Goal: Information Seeking & Learning: Learn about a topic

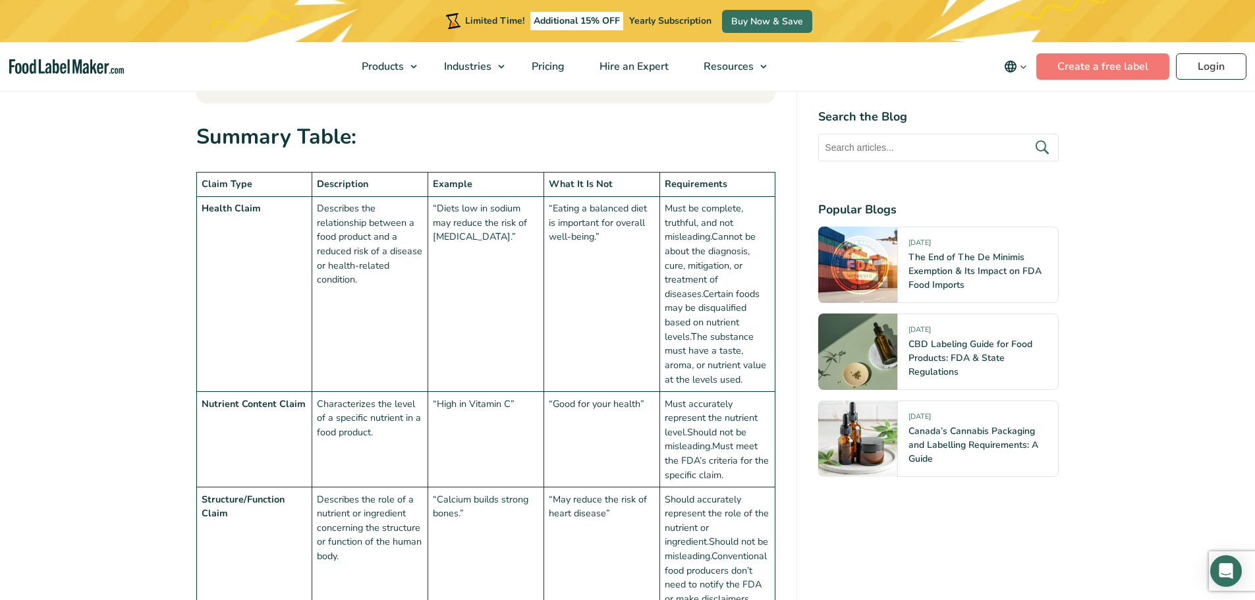
scroll to position [1261, 0]
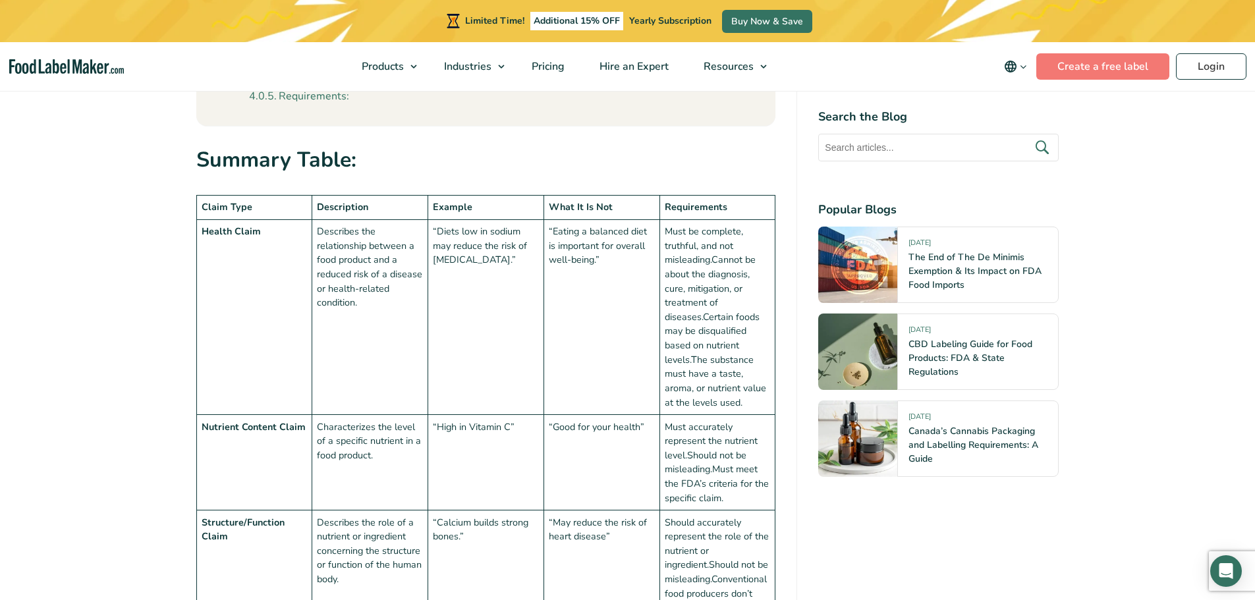
click at [383, 262] on td "Describes the relationship between a food product and a reduced risk of a disea…" at bounding box center [370, 317] width 116 height 195
click at [368, 451] on td "Characterizes the level of a specific nutrient in a food product." at bounding box center [370, 463] width 116 height 96
drag, startPoint x: 317, startPoint y: 428, endPoint x: 372, endPoint y: 457, distance: 61.6
click at [372, 457] on td "Characterizes the level of a specific nutrient in a food product." at bounding box center [370, 463] width 116 height 96
copy td "Characterizes the level of a specific nutrient in a food product"
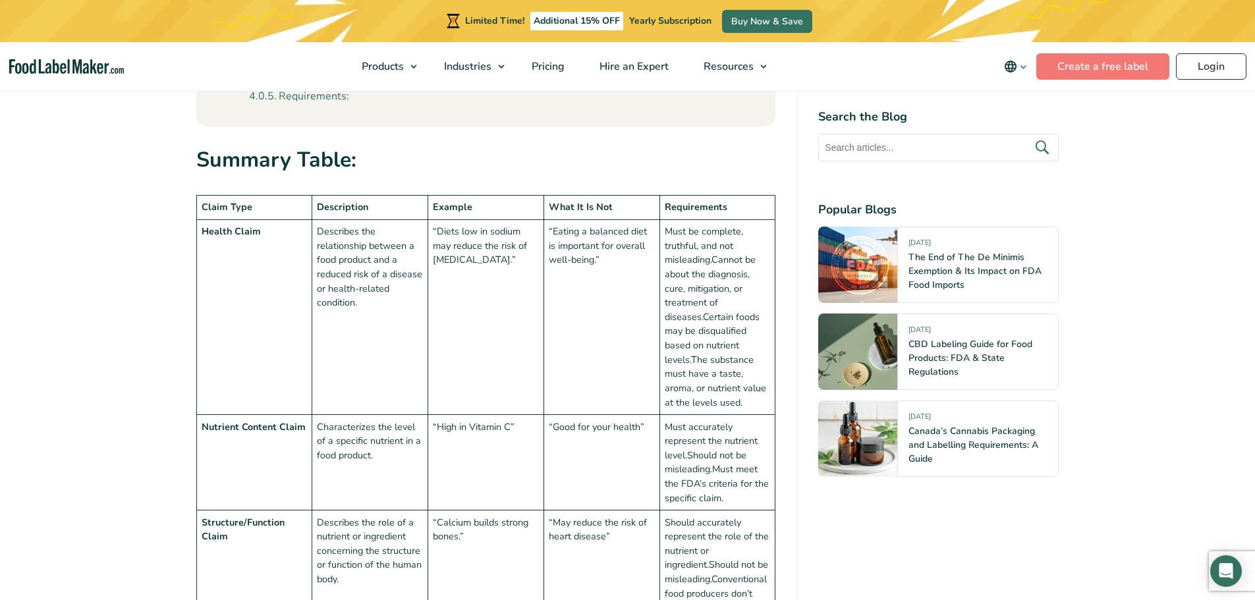
click at [443, 307] on td "“Diets low in sodium may reduce the risk of [MEDICAL_DATA].”" at bounding box center [486, 317] width 116 height 195
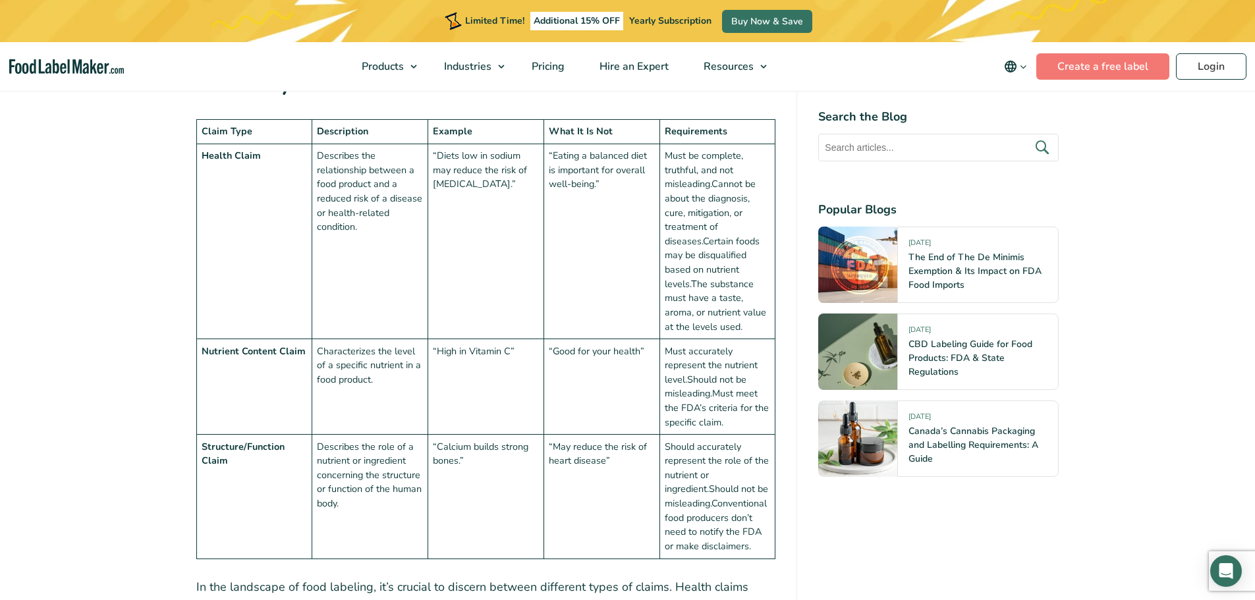
scroll to position [1392, 0]
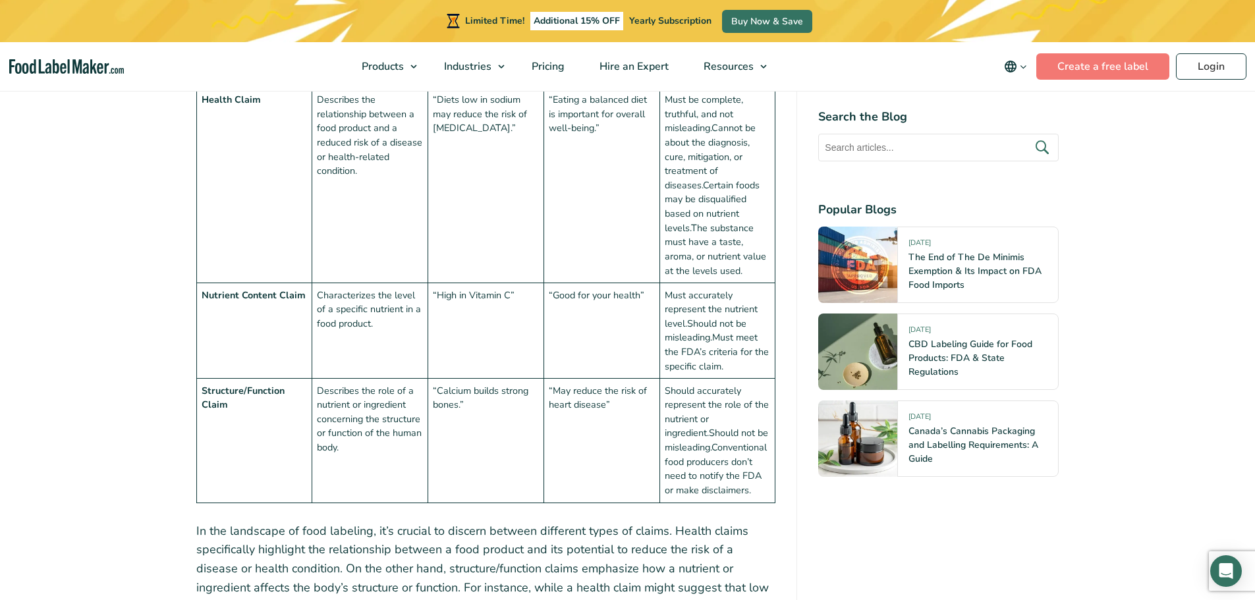
click at [383, 396] on td "Describes the role of a nutrient or ingredient concerning the structure or func…" at bounding box center [370, 441] width 116 height 124
drag, startPoint x: 202, startPoint y: 390, endPoint x: 231, endPoint y: 403, distance: 31.2
click at [231, 403] on td "Structure/Function Claim" at bounding box center [254, 441] width 116 height 124
copy strong "Structure/Function Claim"
click at [379, 414] on td "Describes the role of a nutrient or ingredient concerning the structure or func…" at bounding box center [370, 441] width 116 height 124
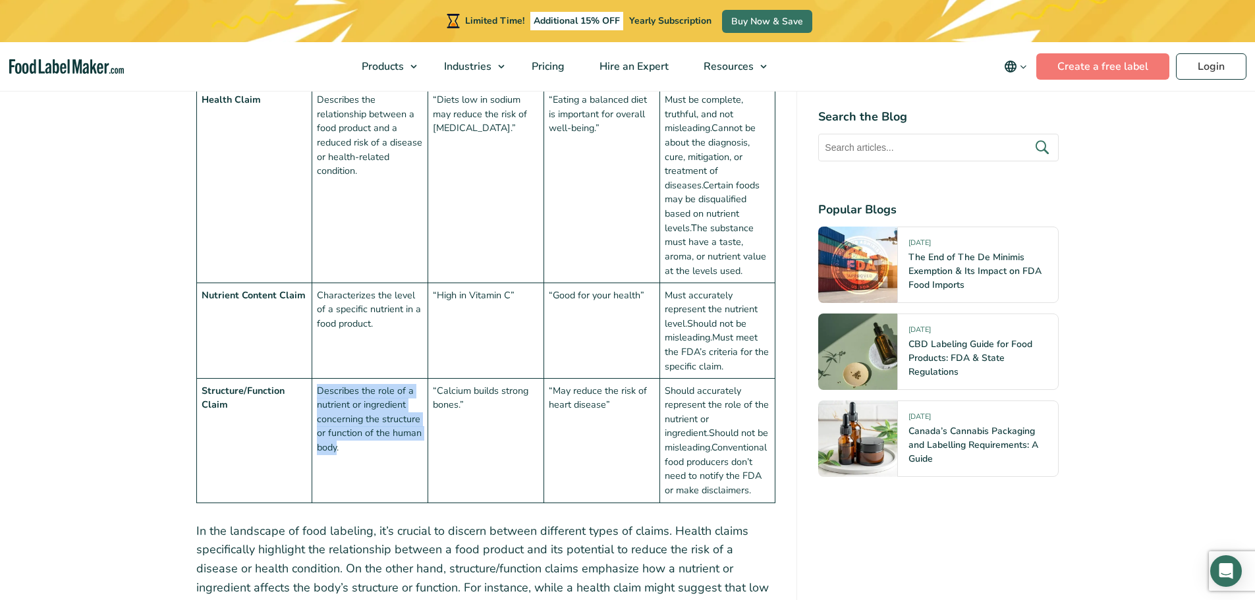
drag, startPoint x: 318, startPoint y: 387, endPoint x: 338, endPoint y: 443, distance: 60.2
click at [338, 443] on td "Describes the role of a nutrient or ingredient concerning the structure or func…" at bounding box center [370, 441] width 116 height 124
copy td "Describes the role of a nutrient or ingredient concerning the structure or func…"
click at [510, 398] on td "“Calcium builds strong bones.”" at bounding box center [486, 441] width 116 height 124
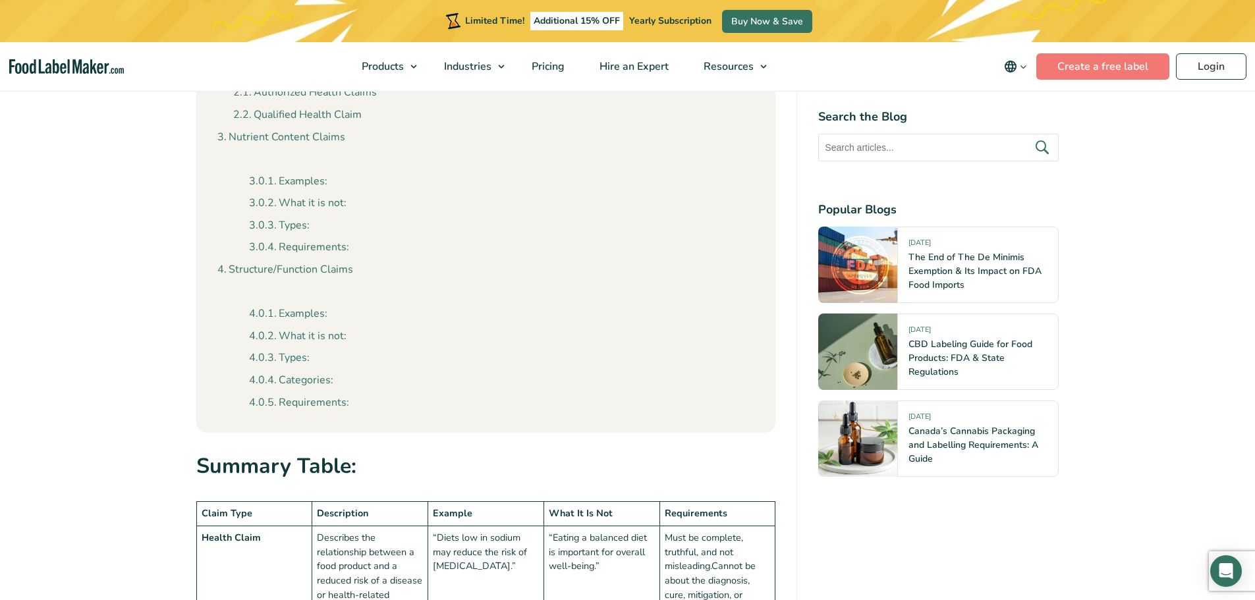
scroll to position [1186, 0]
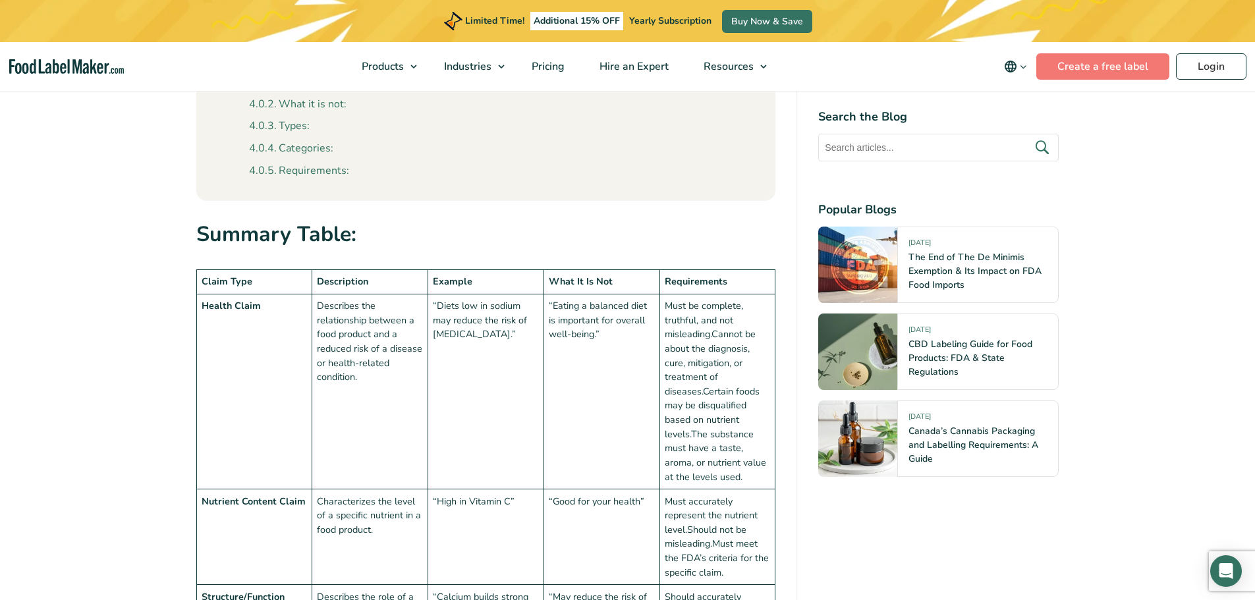
drag, startPoint x: 362, startPoint y: 301, endPoint x: 351, endPoint y: 308, distance: 13.6
click at [362, 301] on td "Describes the relationship between a food product and a reduced risk of a disea…" at bounding box center [370, 392] width 116 height 195
drag, startPoint x: 318, startPoint y: 304, endPoint x: 370, endPoint y: 381, distance: 93.4
click at [370, 381] on td "Describes the relationship between a food product and a reduced risk of a disea…" at bounding box center [370, 392] width 116 height 195
copy td "Describes the relationship between a food product and a reduced risk of a disea…"
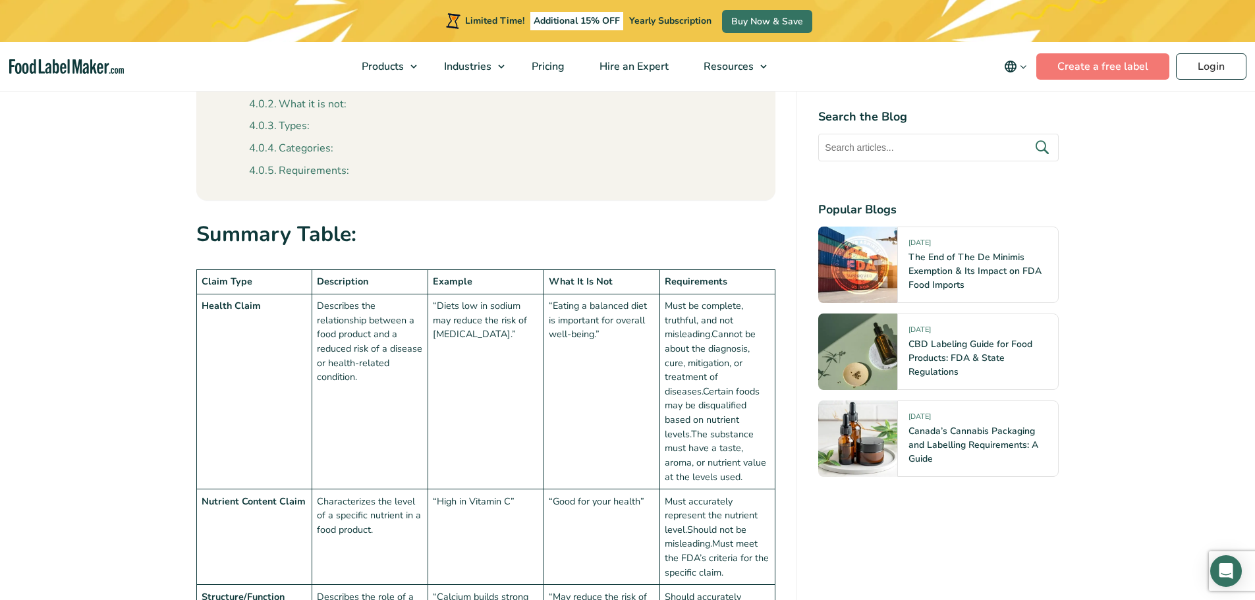
click at [591, 457] on td "“Eating a balanced diet is important for overall well-being.”" at bounding box center [602, 392] width 116 height 195
click at [513, 358] on td "“Diets low in sodium may reduce the risk of [MEDICAL_DATA].”" at bounding box center [486, 392] width 116 height 195
click at [434, 302] on td "“Diets low in sodium may reduce the risk of [MEDICAL_DATA].”" at bounding box center [486, 392] width 116 height 195
click at [444, 306] on td "“Diets low in sodium may reduce the risk of [MEDICAL_DATA].”" at bounding box center [486, 392] width 116 height 195
drag, startPoint x: 438, startPoint y: 306, endPoint x: 518, endPoint y: 335, distance: 84.8
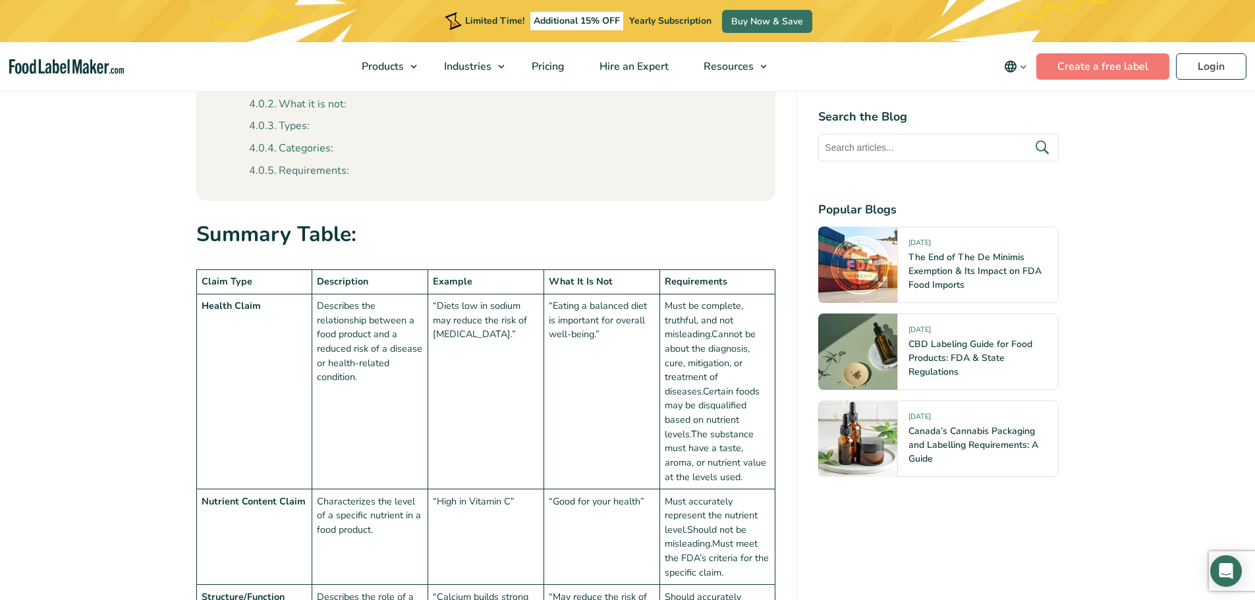
click at [518, 335] on td "“Diets low in sodium may reduce the risk of [MEDICAL_DATA].”" at bounding box center [486, 392] width 116 height 195
click at [467, 314] on td "“Diets low in sodium may reduce the risk of [MEDICAL_DATA].”" at bounding box center [486, 392] width 116 height 195
drag, startPoint x: 440, startPoint y: 307, endPoint x: 516, endPoint y: 333, distance: 80.6
click at [516, 333] on td "“Diets low in sodium may reduce the risk of [MEDICAL_DATA].”" at bounding box center [486, 392] width 116 height 195
copy td "Diets low in sodium may reduce the risk of [MEDICAL_DATA]"
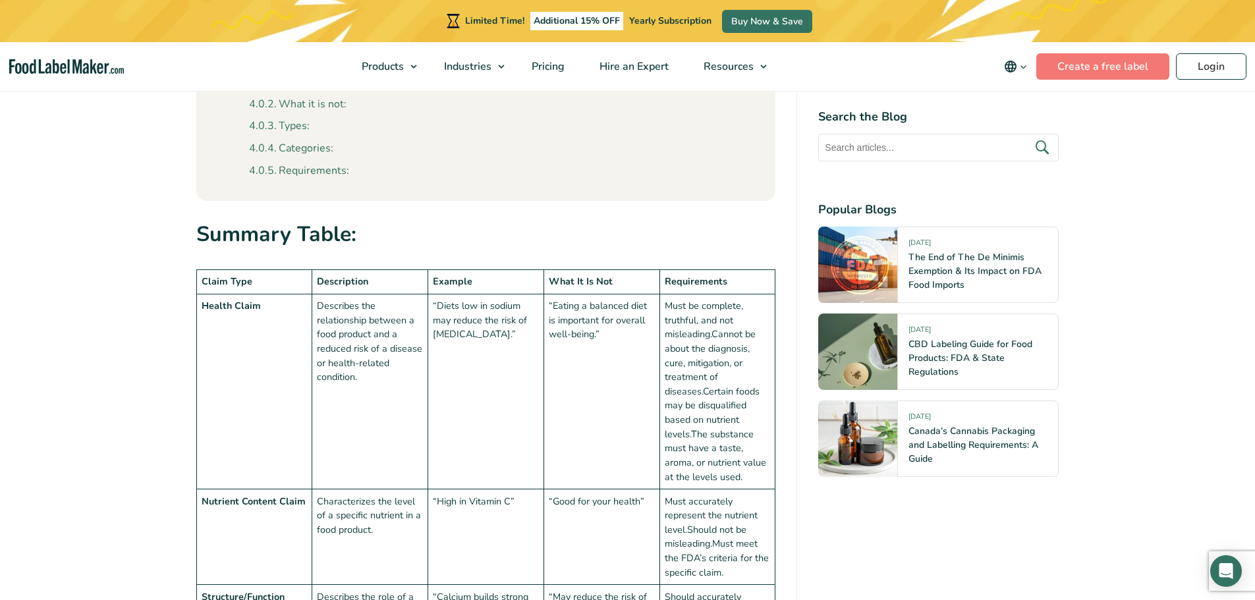
click at [571, 438] on td "“Eating a balanced diet is important for overall well-being.”" at bounding box center [602, 392] width 116 height 195
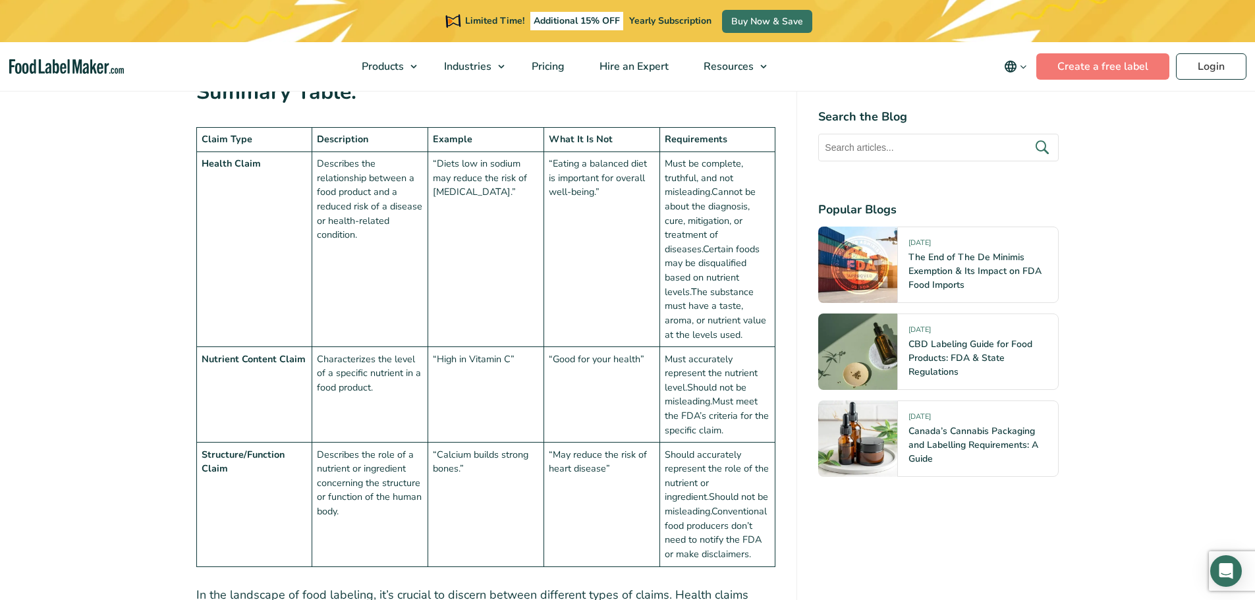
scroll to position [1450, 0]
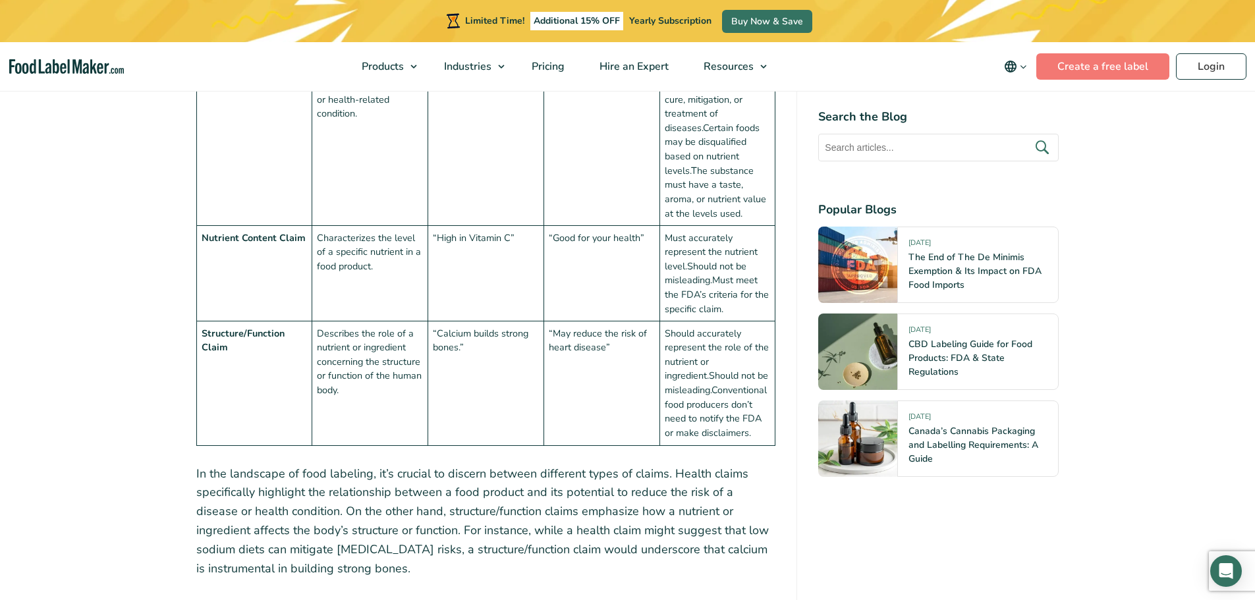
click at [492, 376] on td "“Calcium builds strong bones.”" at bounding box center [486, 384] width 116 height 124
drag, startPoint x: 438, startPoint y: 334, endPoint x: 457, endPoint y: 351, distance: 25.7
click at [457, 351] on td "“Calcium builds strong bones.”" at bounding box center [486, 384] width 116 height 124
copy td "Calcium builds strong bones"
click at [619, 407] on td "“May reduce the risk of heart disease”" at bounding box center [602, 384] width 116 height 124
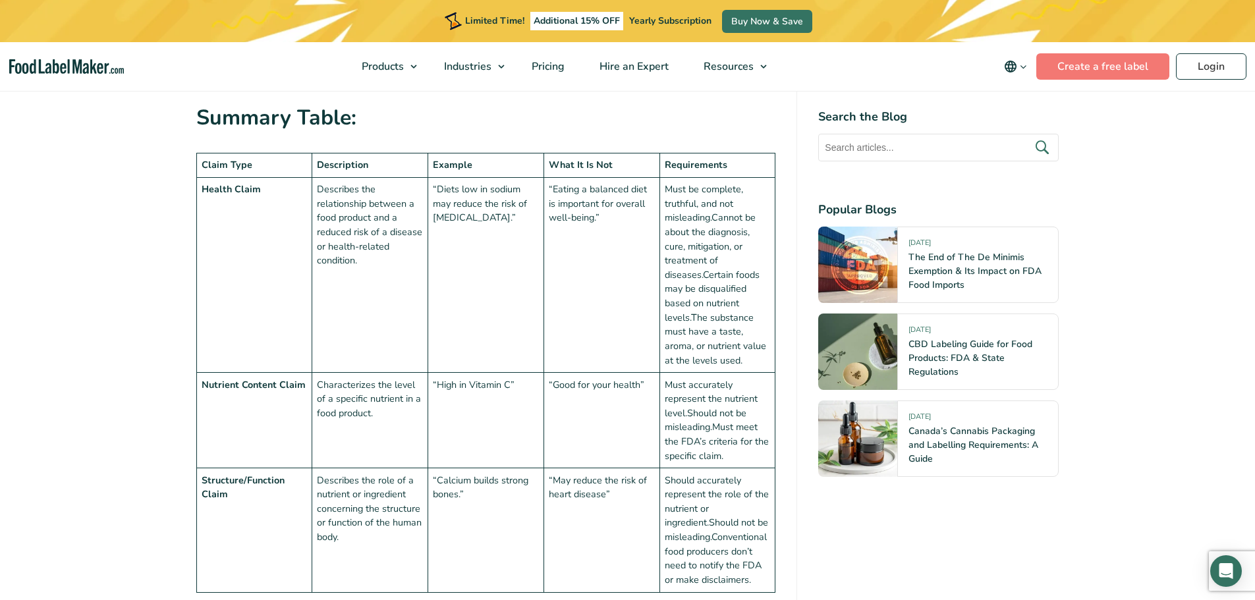
scroll to position [1252, 0]
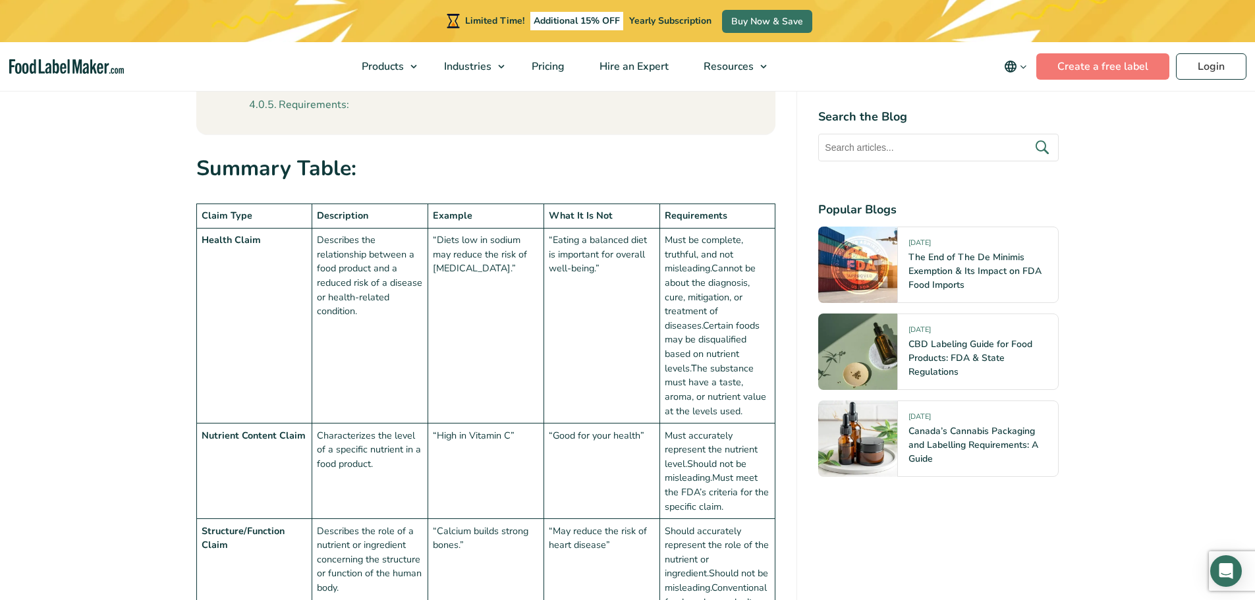
click at [503, 239] on td "“Diets low in sodium may reduce the risk of [MEDICAL_DATA].”" at bounding box center [486, 326] width 116 height 195
click at [452, 261] on td "“Diets low in sodium may reduce the risk of [MEDICAL_DATA].”" at bounding box center [486, 326] width 116 height 195
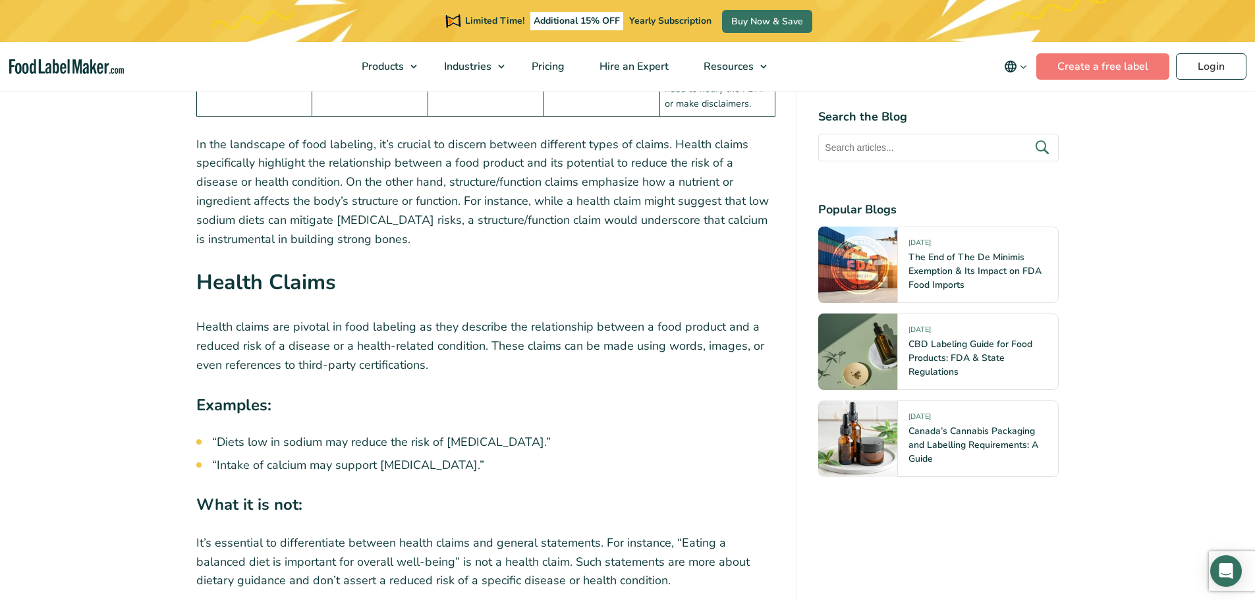
scroll to position [1845, 0]
